Goal: Transaction & Acquisition: Purchase product/service

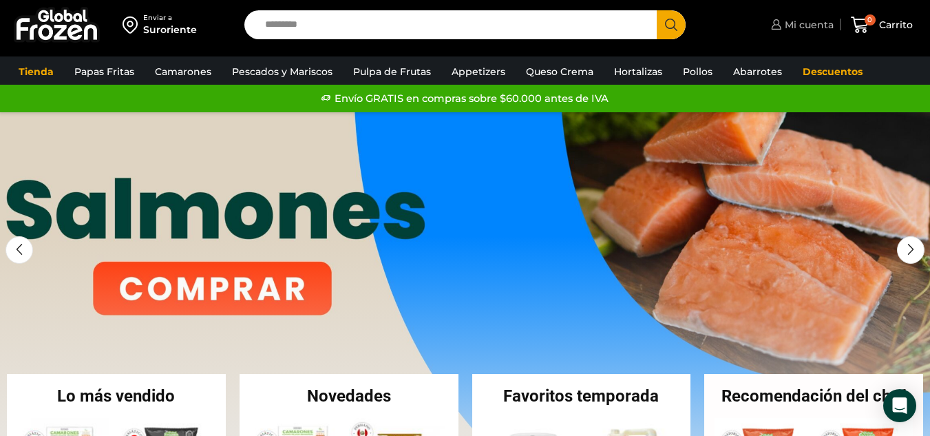
click at [807, 25] on span "Mi cuenta" at bounding box center [807, 25] width 52 height 14
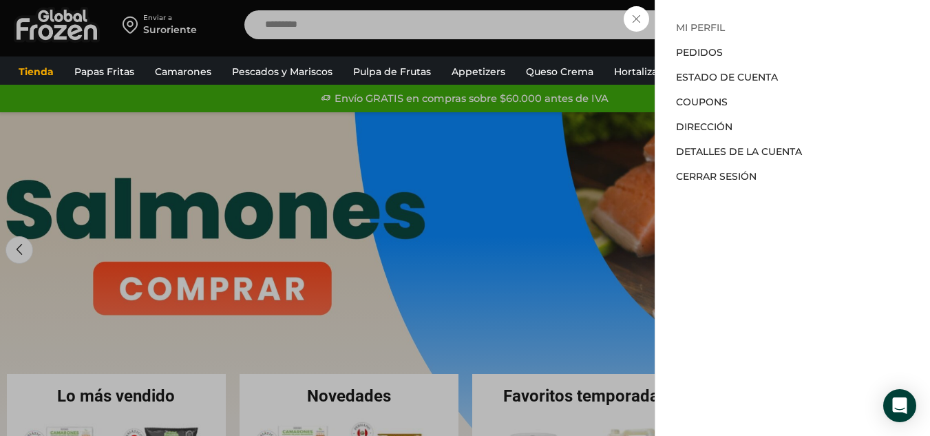
click at [709, 29] on link "Mi perfil" at bounding box center [700, 27] width 49 height 12
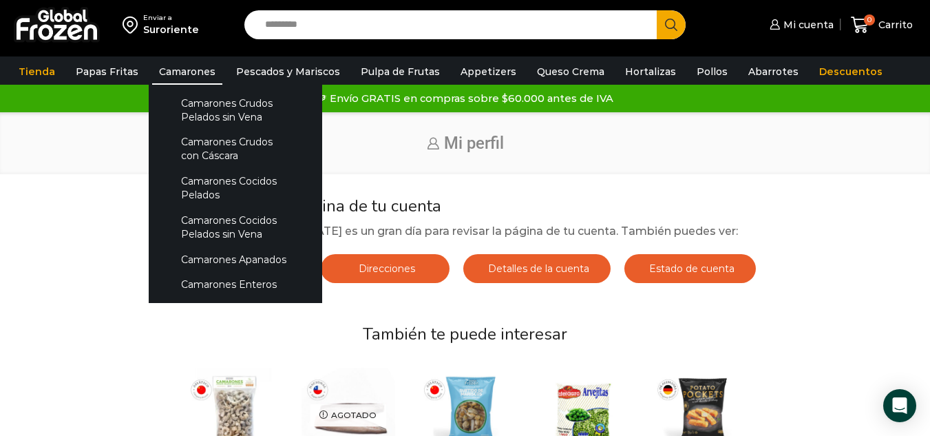
click at [182, 76] on link "Camarones" at bounding box center [187, 72] width 70 height 26
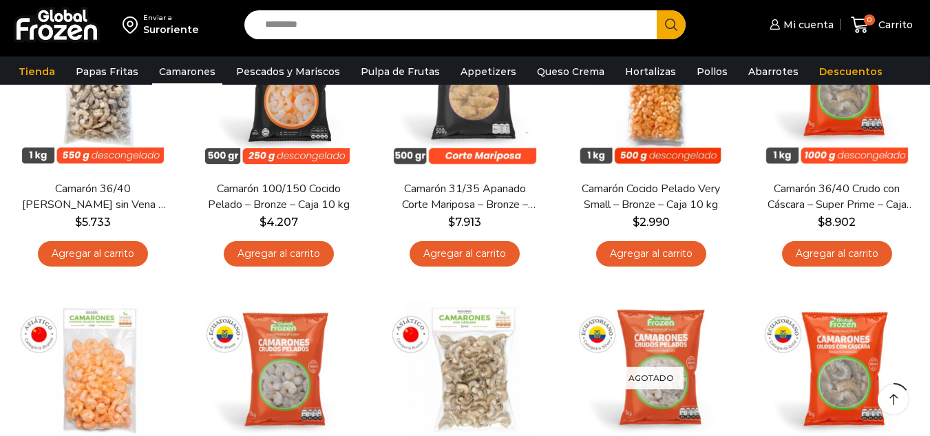
scroll to position [207, 0]
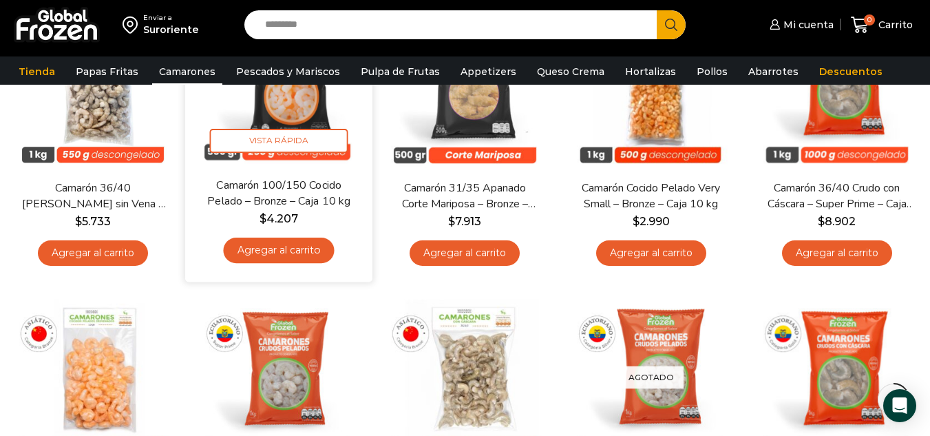
click at [268, 257] on link "Agregar al carrito" at bounding box center [279, 249] width 111 height 25
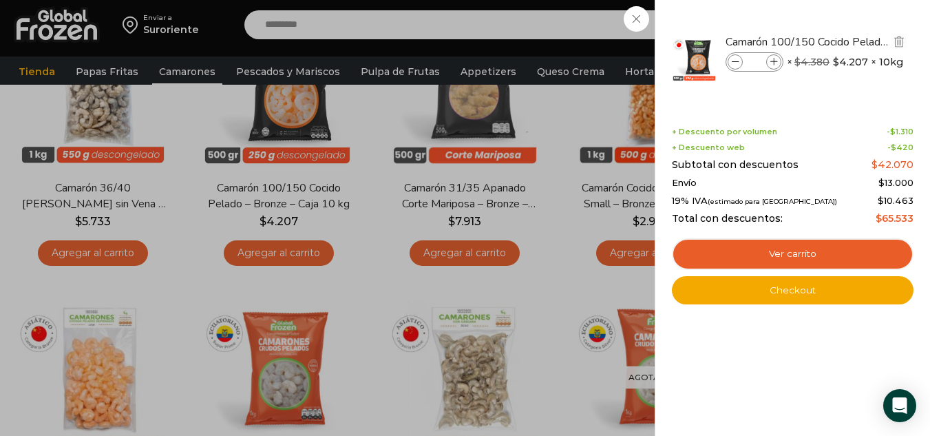
click at [770, 61] on icon at bounding box center [774, 63] width 8 height 8
type input "*"
click at [770, 61] on icon at bounding box center [774, 63] width 8 height 8
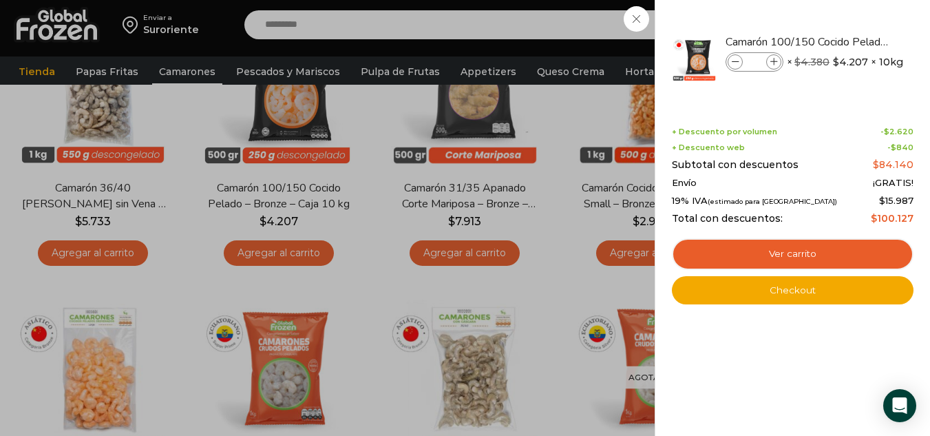
click at [770, 61] on icon at bounding box center [774, 63] width 8 height 8
type input "*"
click at [847, 41] on div "8 Carrito 8 8 Shopping Cart *" at bounding box center [881, 25] width 69 height 32
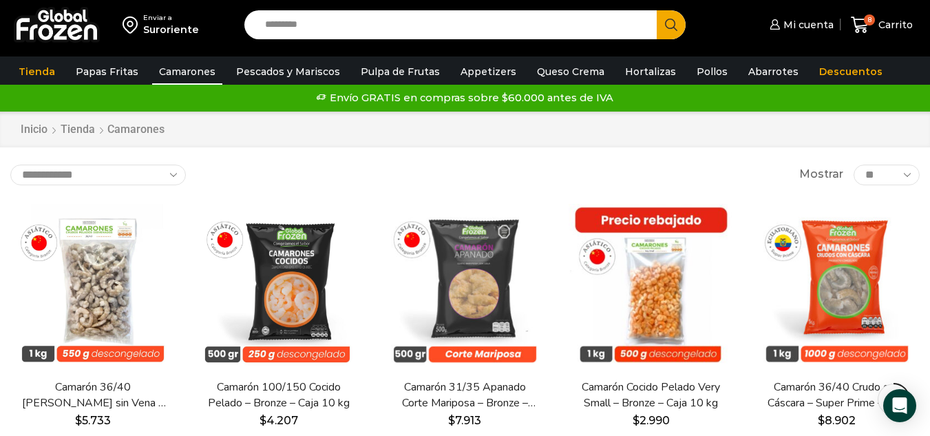
scroll to position [0, 0]
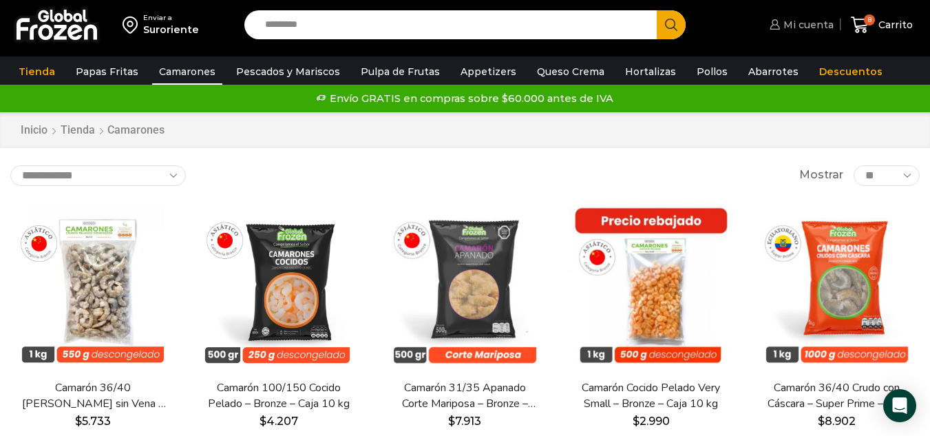
click at [816, 31] on span "Mi cuenta" at bounding box center [807, 25] width 54 height 14
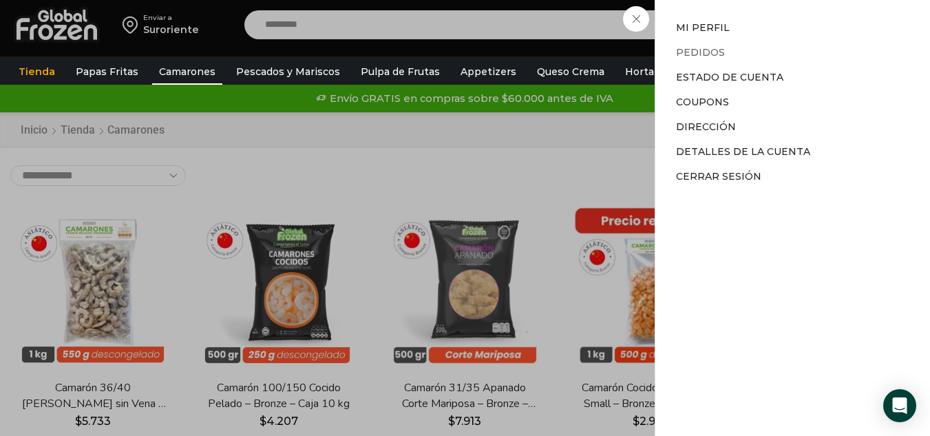
click at [698, 49] on link "Pedidos" at bounding box center [700, 52] width 49 height 12
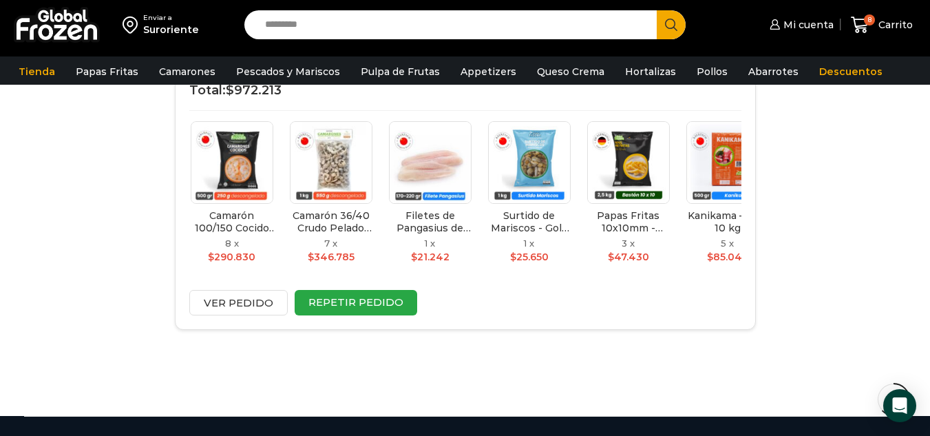
scroll to position [551, 0]
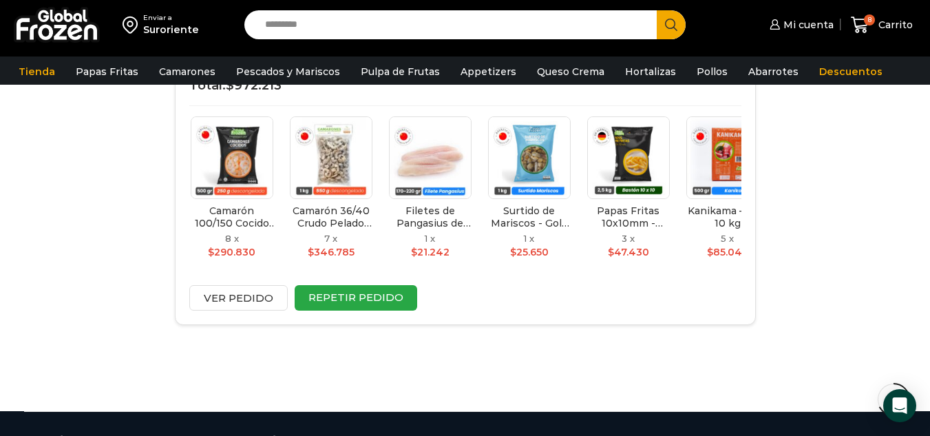
click at [213, 319] on div "Orden #19400 Fecha del pedido: 29/09/2025 Total: $ 972.213 Completado Camarón 1…" at bounding box center [465, 173] width 581 height 302
click at [238, 296] on link "Ver pedido" at bounding box center [238, 297] width 98 height 25
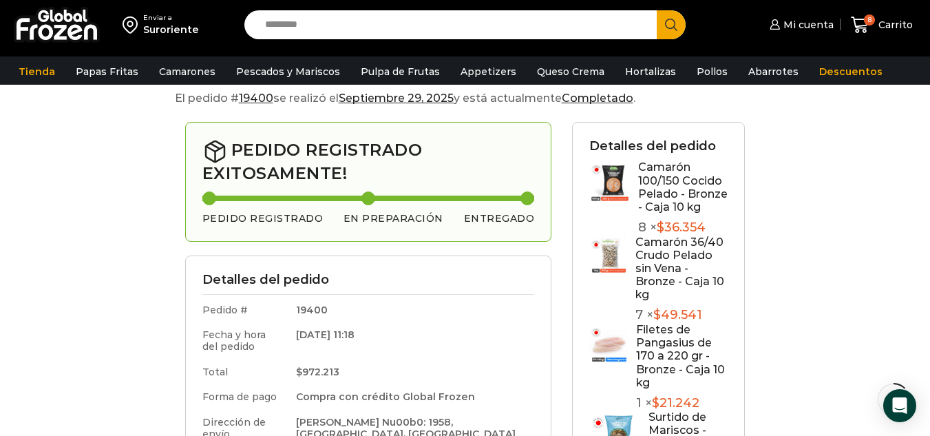
scroll to position [138, 0]
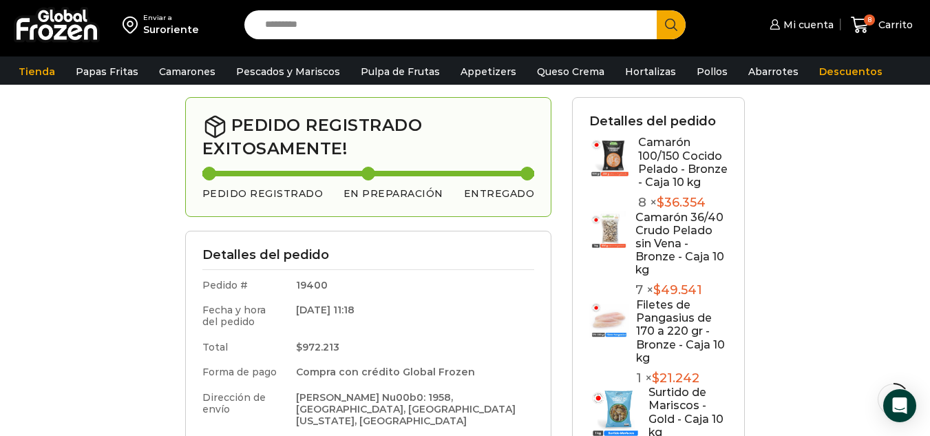
click at [609, 228] on img at bounding box center [608, 230] width 39 height 39
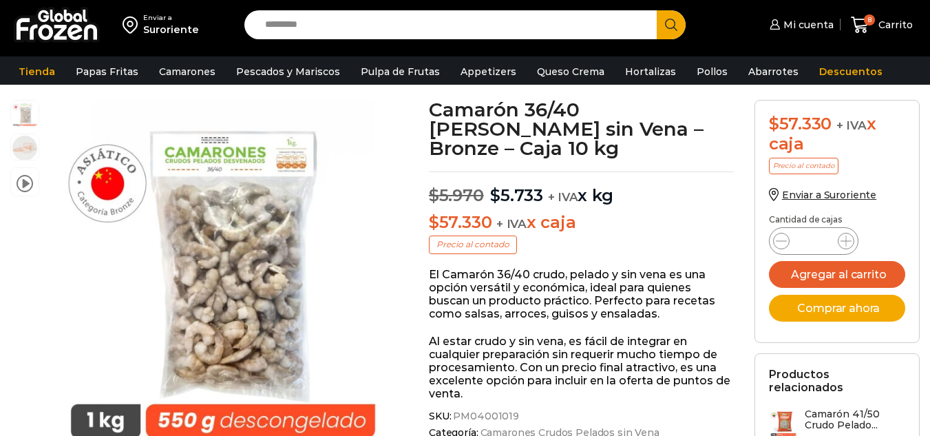
scroll to position [138, 0]
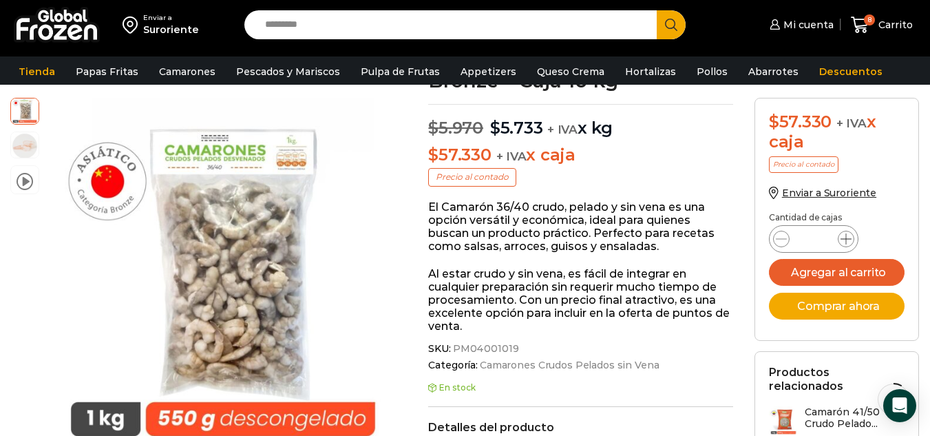
click at [850, 231] on span at bounding box center [846, 239] width 17 height 17
type input "*"
click at [847, 267] on button "Agregar al carrito" at bounding box center [837, 272] width 136 height 27
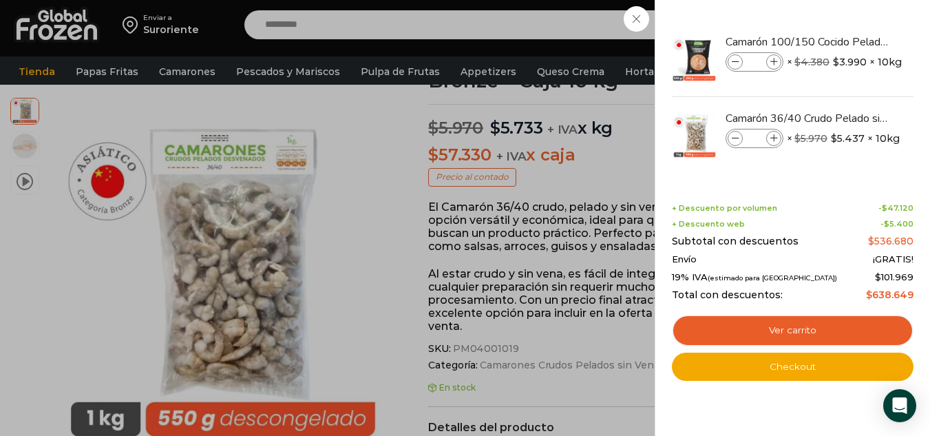
click at [847, 41] on div "12 Carrito 12 12 Shopping Cart *" at bounding box center [881, 25] width 69 height 32
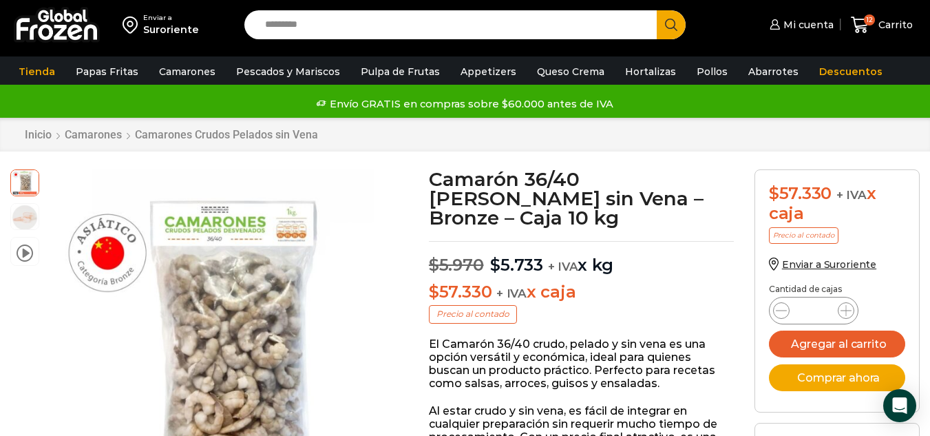
scroll to position [1, 0]
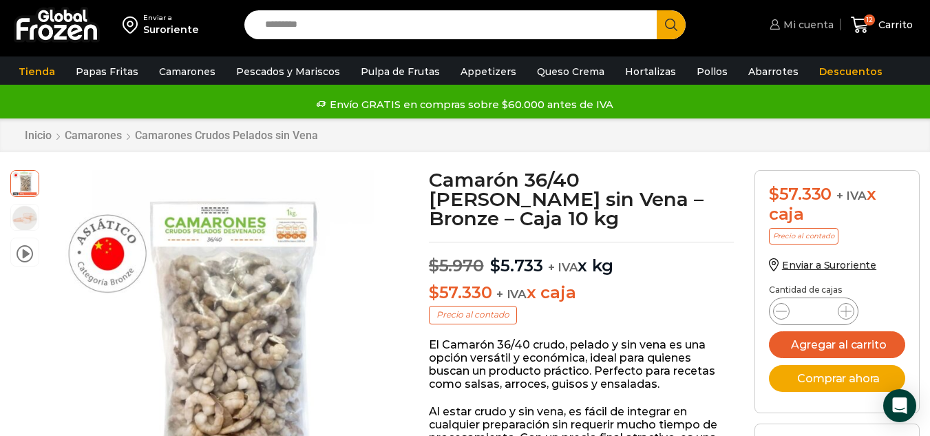
click at [791, 24] on span "Mi cuenta" at bounding box center [807, 25] width 54 height 14
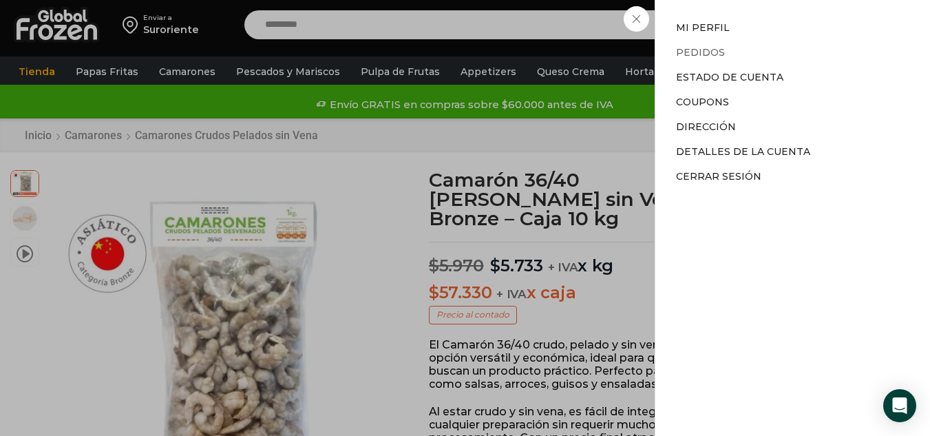
click at [711, 54] on link "Pedidos" at bounding box center [700, 52] width 49 height 12
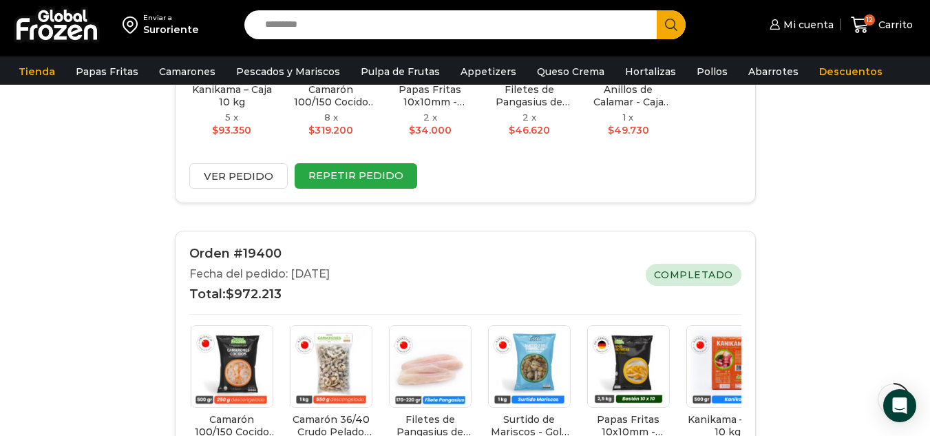
scroll to position [482, 0]
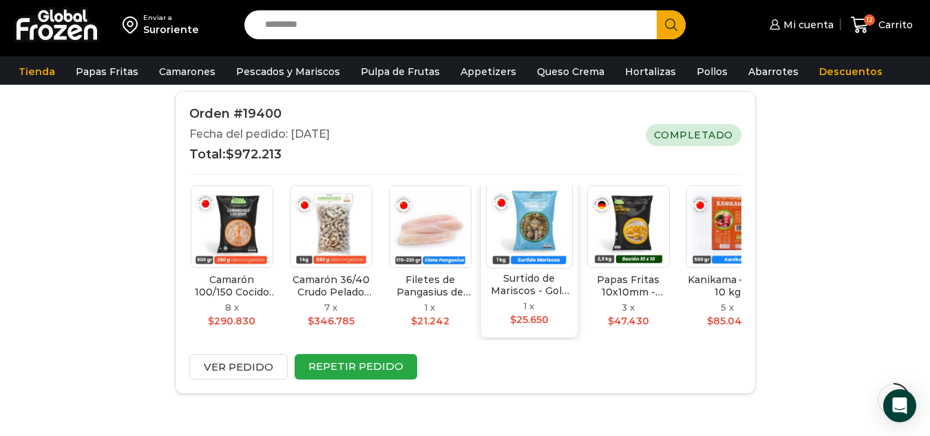
click at [540, 226] on img at bounding box center [529, 225] width 87 height 87
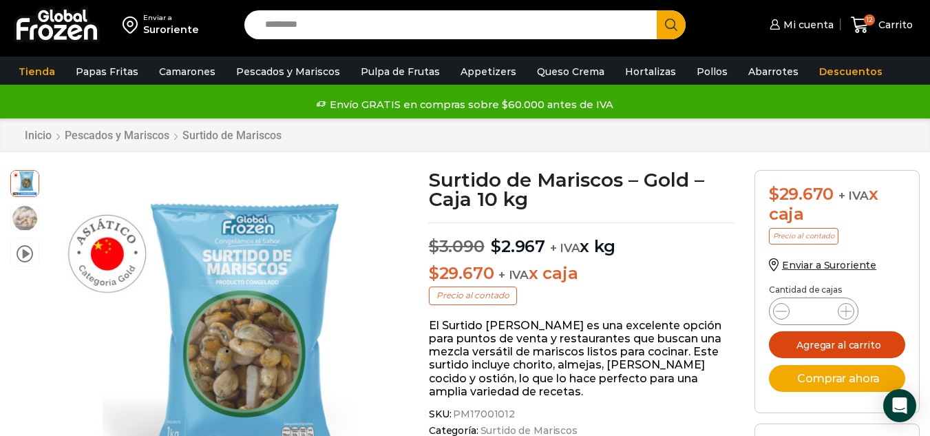
click at [807, 336] on button "Agregar al carrito" at bounding box center [837, 344] width 136 height 27
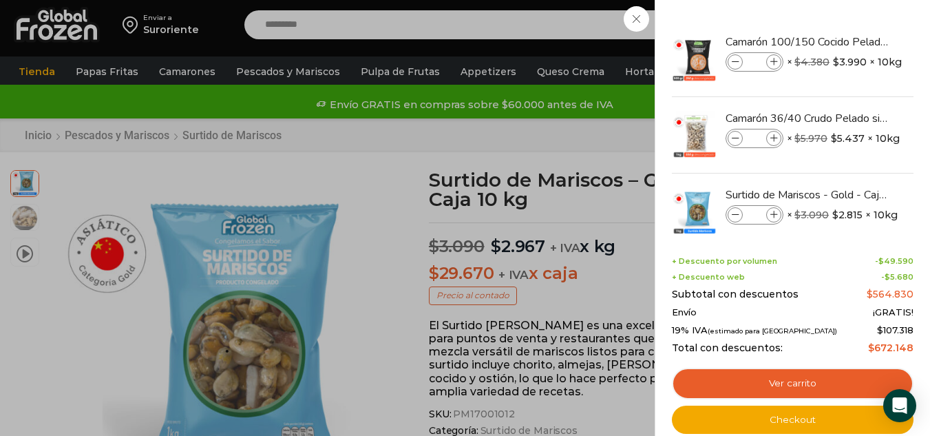
click at [847, 41] on div "13 [GEOGRAPHIC_DATA] 13 13 Shopping Cart *" at bounding box center [881, 25] width 69 height 32
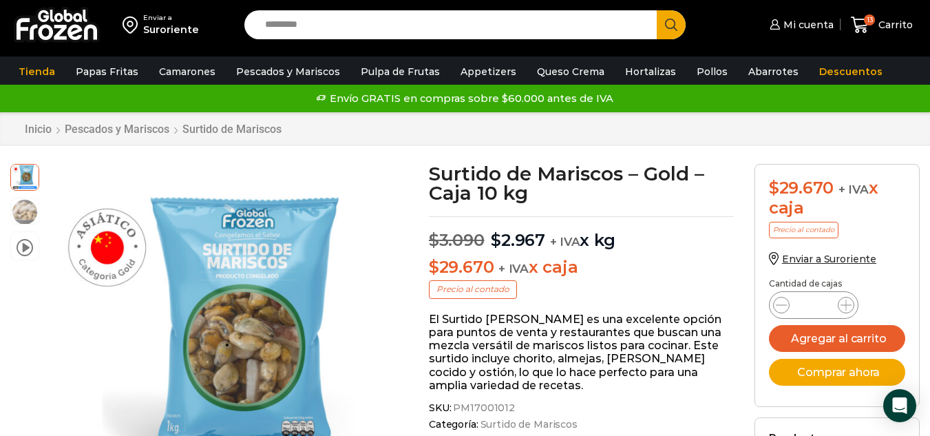
click at [476, 35] on input "Search input" at bounding box center [454, 24] width 392 height 29
type input "********"
click at [657, 10] on button "Search" at bounding box center [671, 24] width 29 height 29
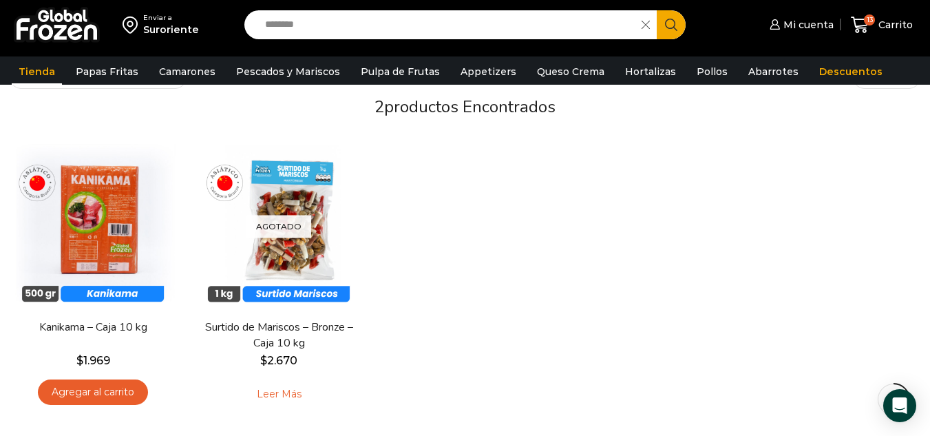
scroll to position [138, 0]
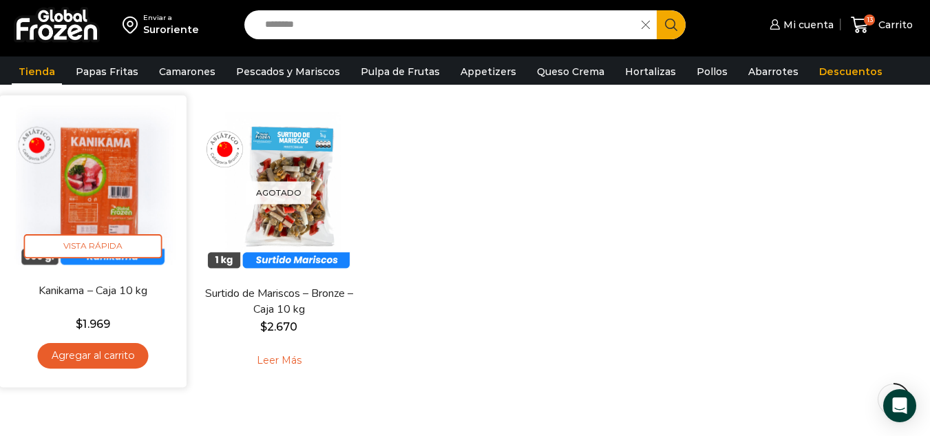
click at [113, 182] on img at bounding box center [93, 189] width 167 height 167
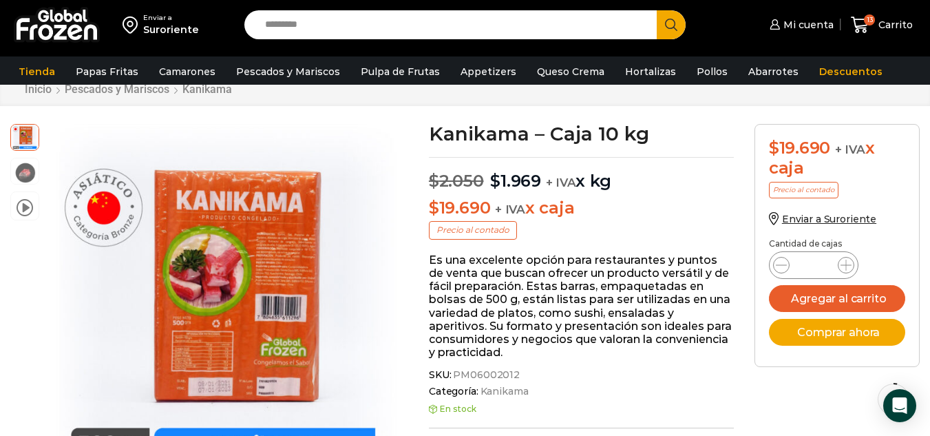
scroll to position [70, 0]
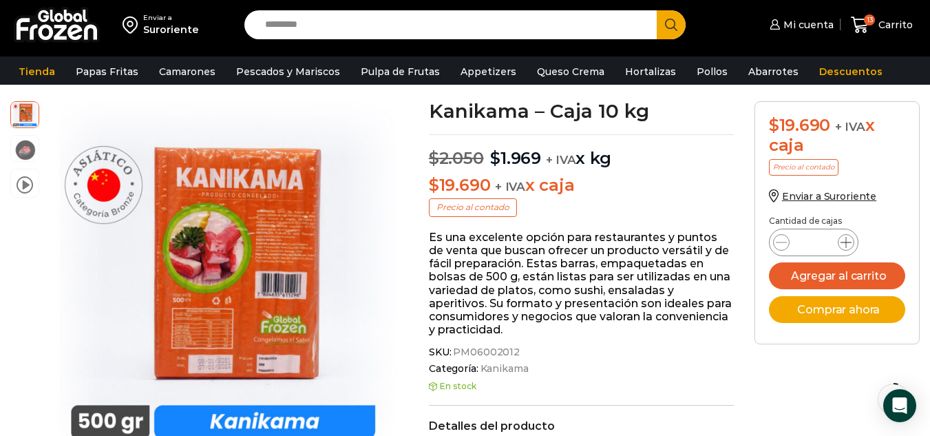
click at [849, 246] on icon at bounding box center [846, 242] width 11 height 11
type input "*"
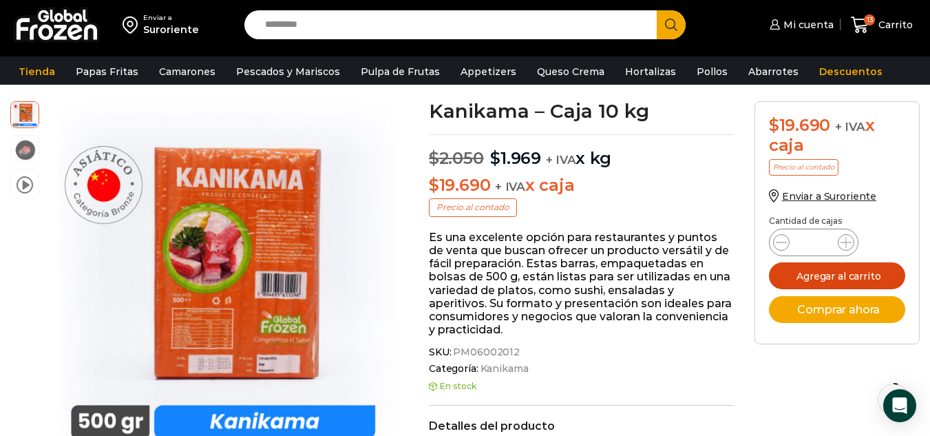
click at [843, 276] on button "Agregar al carrito" at bounding box center [837, 275] width 136 height 27
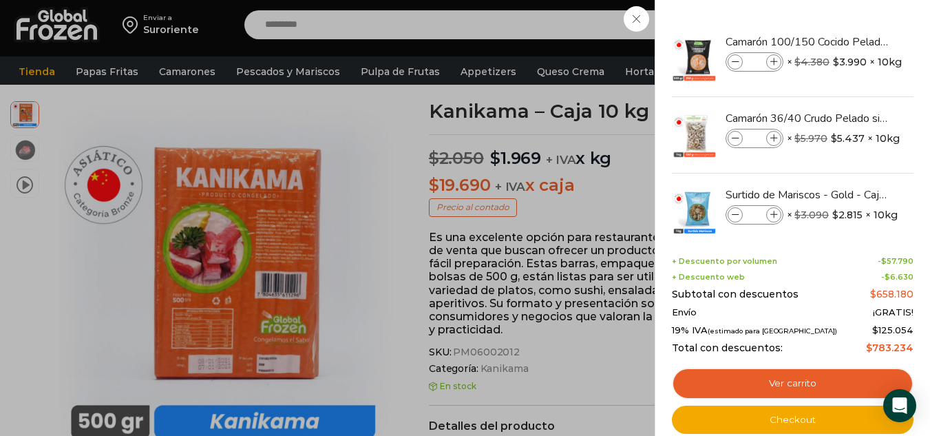
click at [847, 41] on div "18 [GEOGRAPHIC_DATA] 18 18 Shopping Cart *" at bounding box center [881, 25] width 69 height 32
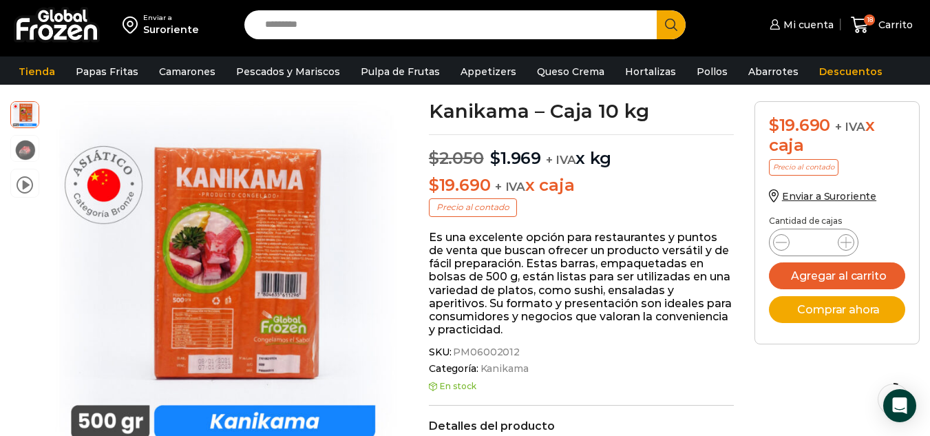
click at [393, 27] on input "Search input" at bounding box center [454, 24] width 392 height 29
type input "*****"
click at [657, 10] on button "Search" at bounding box center [671, 24] width 29 height 29
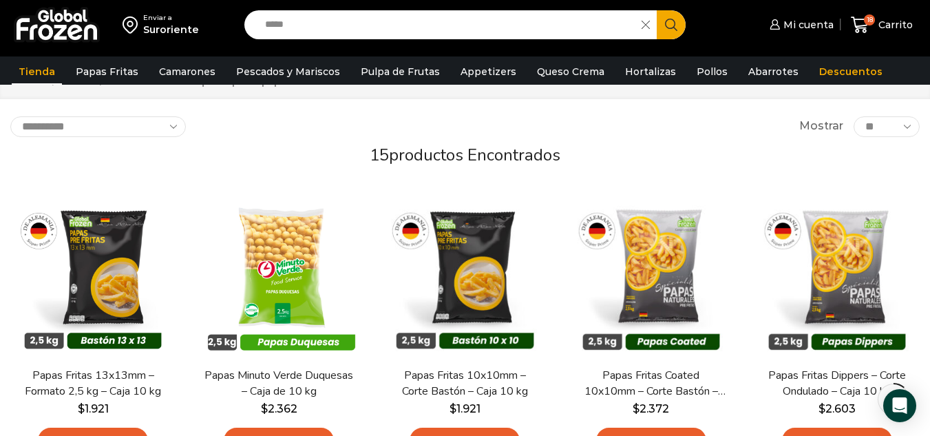
scroll to position [138, 0]
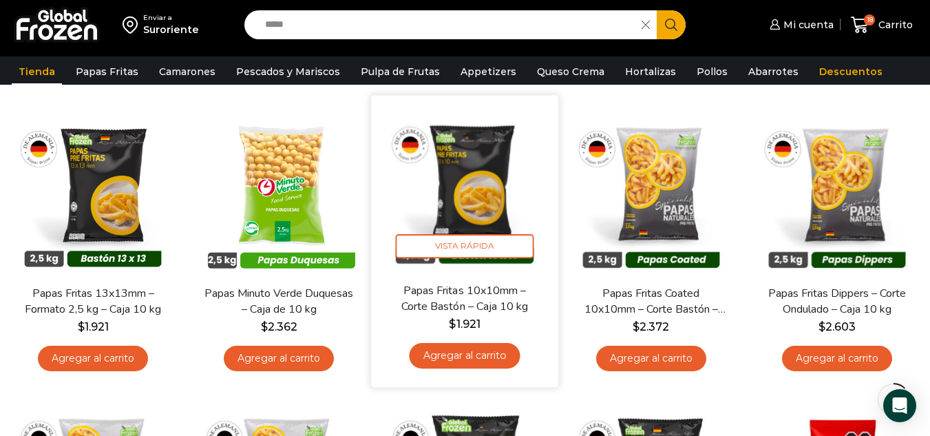
click at [480, 357] on link "Agregar al carrito" at bounding box center [465, 355] width 111 height 25
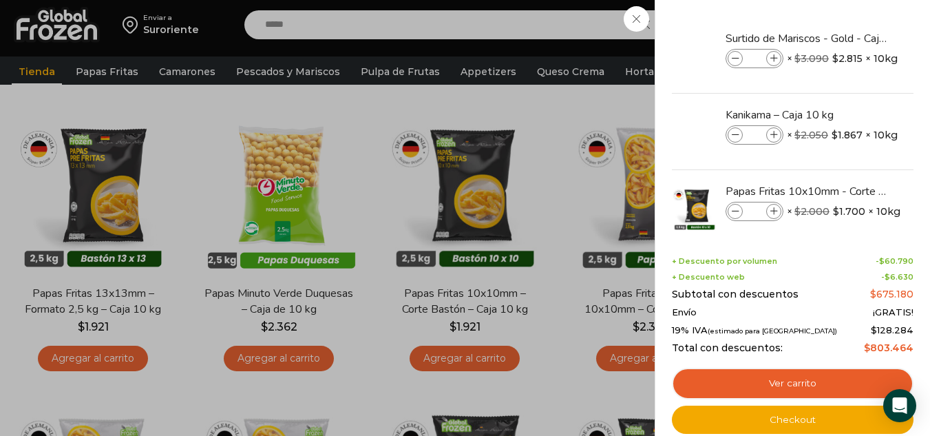
scroll to position [176, 0]
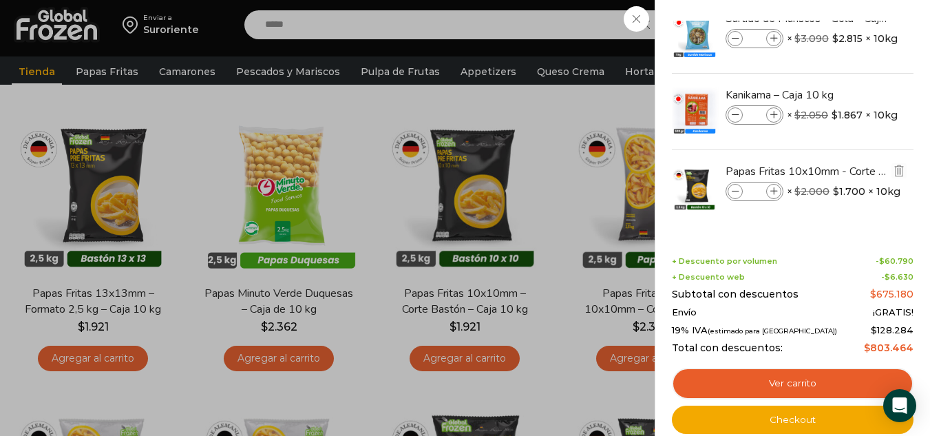
click at [771, 191] on icon at bounding box center [774, 192] width 8 height 8
type input "*"
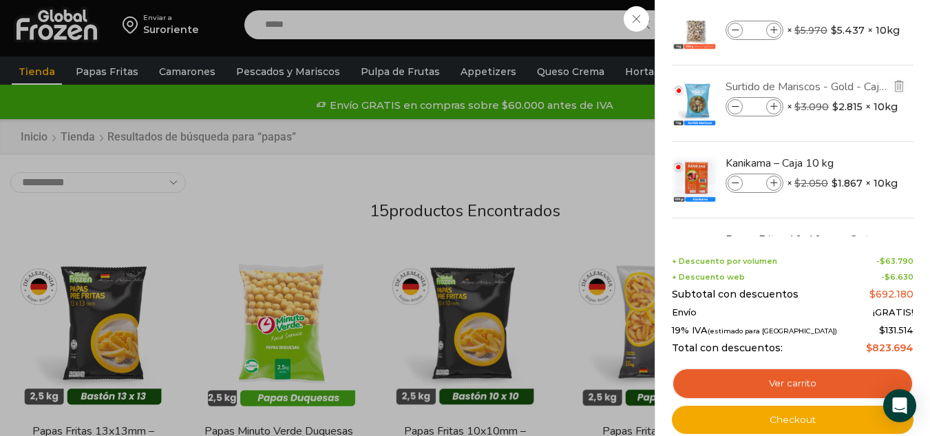
scroll to position [107, 0]
click at [774, 112] on span at bounding box center [773, 107] width 15 height 15
type input "*"
click at [733, 111] on icon at bounding box center [736, 108] width 8 height 8
type input "*"
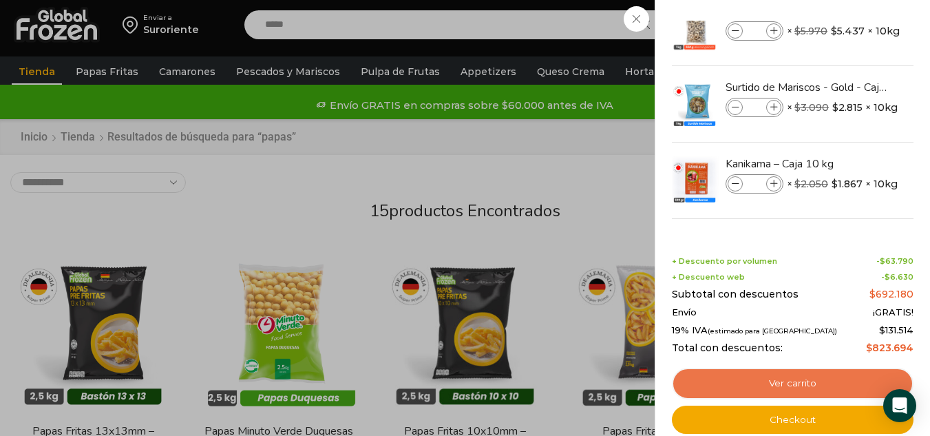
click at [819, 392] on link "Ver carrito" at bounding box center [793, 384] width 242 height 32
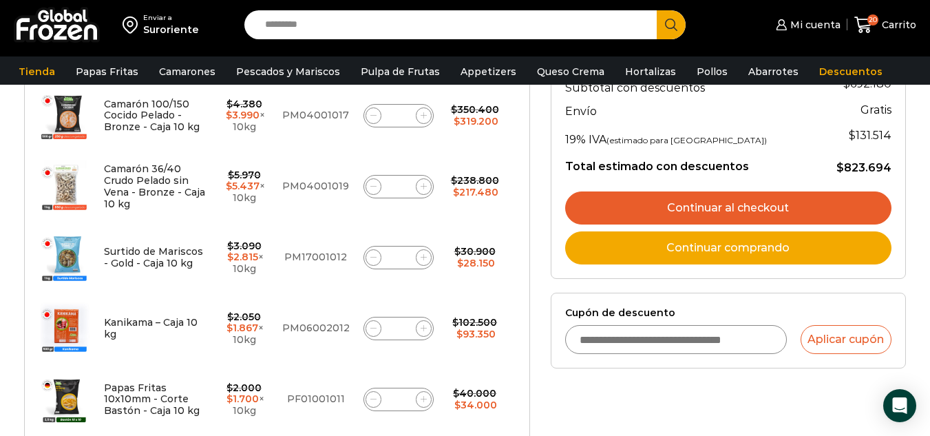
scroll to position [207, 0]
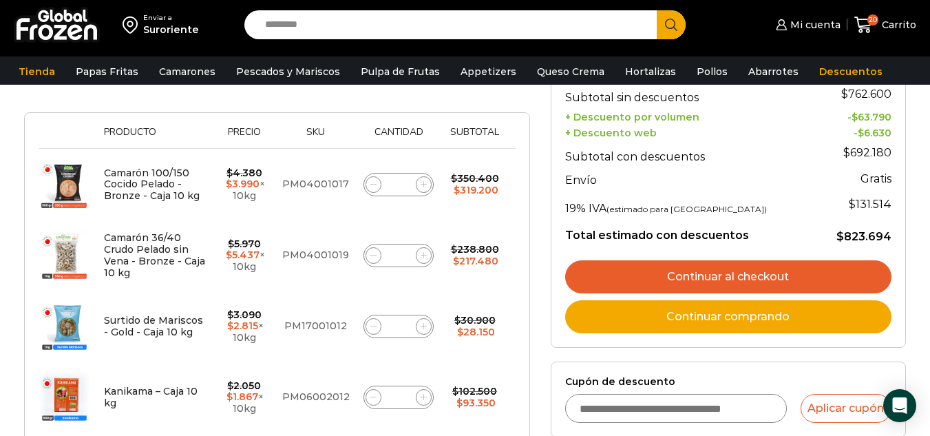
click at [414, 32] on input "Search input" at bounding box center [454, 24] width 392 height 29
type input "**********"
click at [657, 10] on button "Search" at bounding box center [671, 24] width 29 height 29
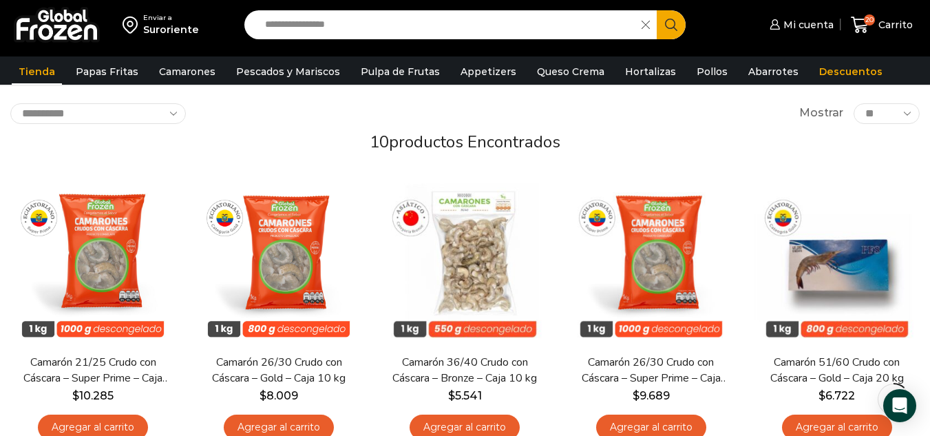
scroll to position [138, 0]
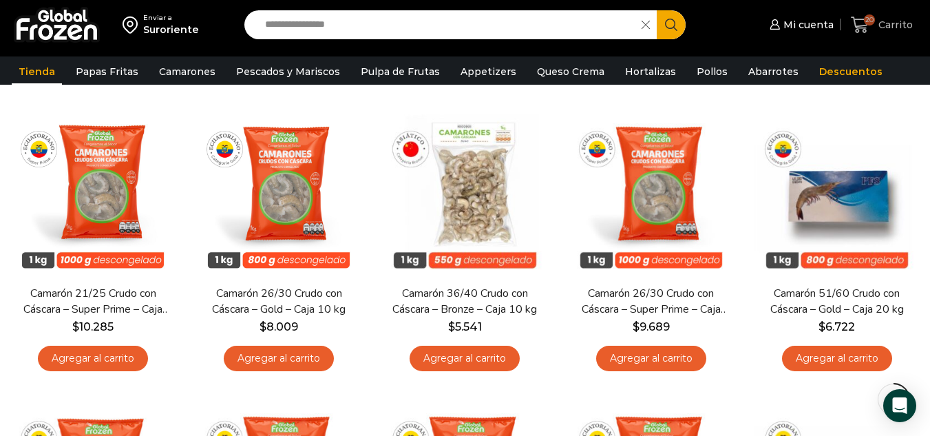
click at [895, 34] on span "20 [GEOGRAPHIC_DATA]" at bounding box center [882, 25] width 62 height 19
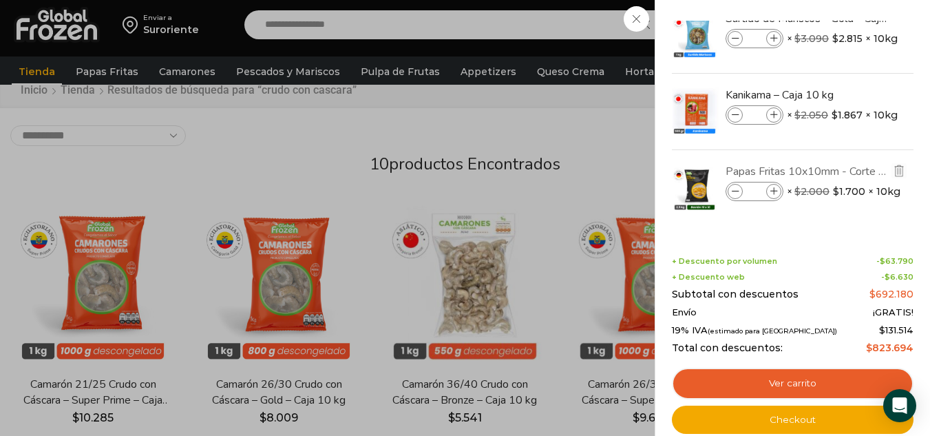
scroll to position [69, 0]
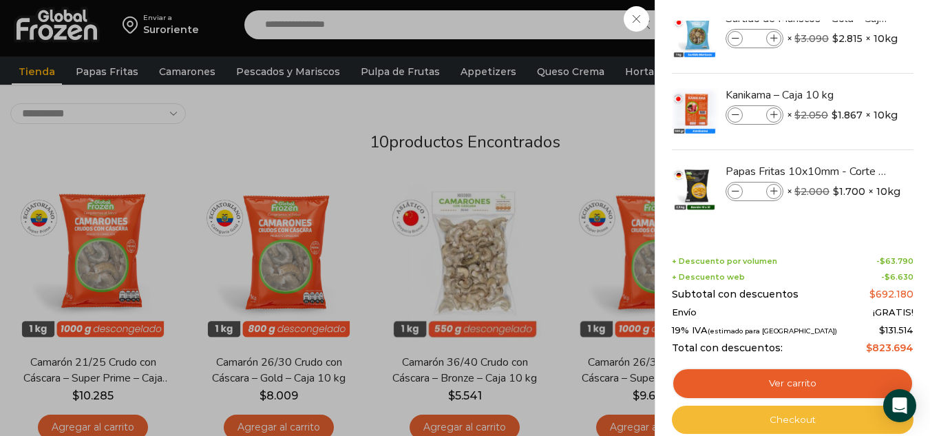
click at [776, 416] on link "Checkout" at bounding box center [793, 419] width 242 height 29
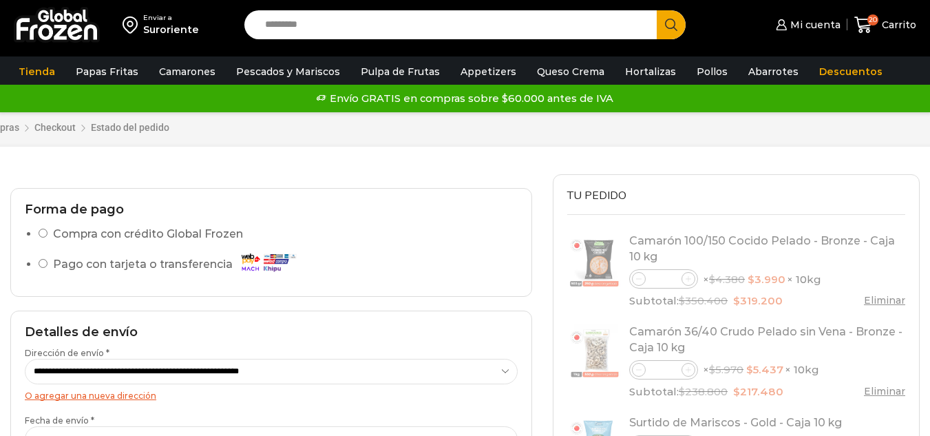
select select "*"
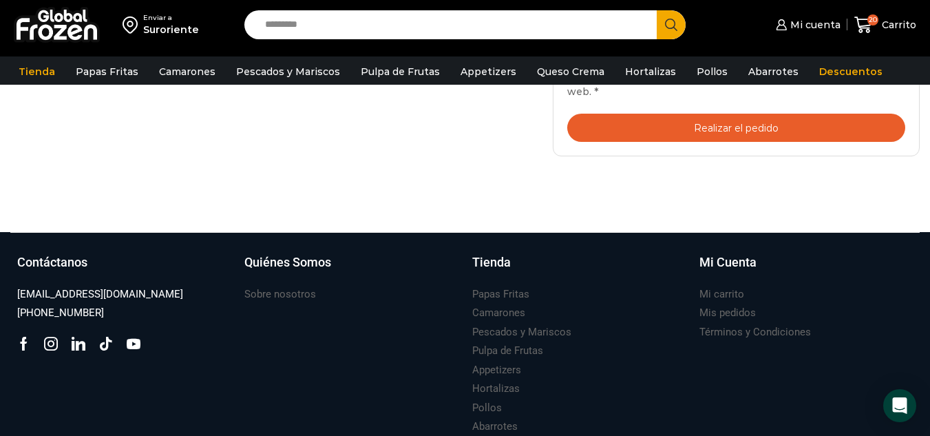
scroll to position [757, 0]
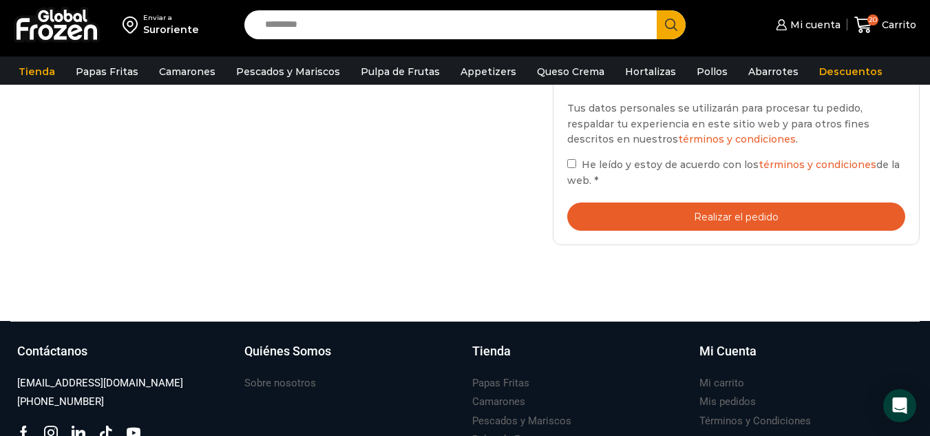
click at [758, 208] on button "Realizar el pedido" at bounding box center [736, 216] width 338 height 28
